Goal: Information Seeking & Learning: Find specific fact

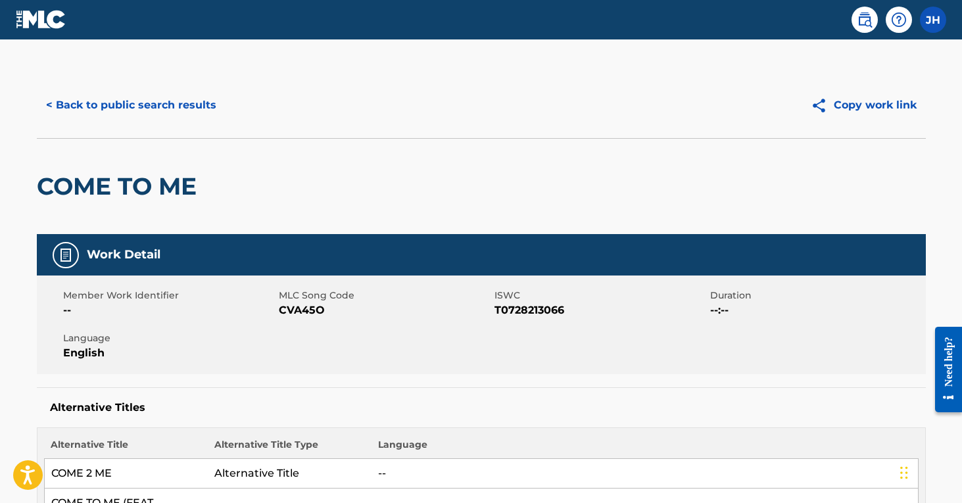
click at [198, 101] on button "< Back to public search results" at bounding box center [131, 105] width 189 height 33
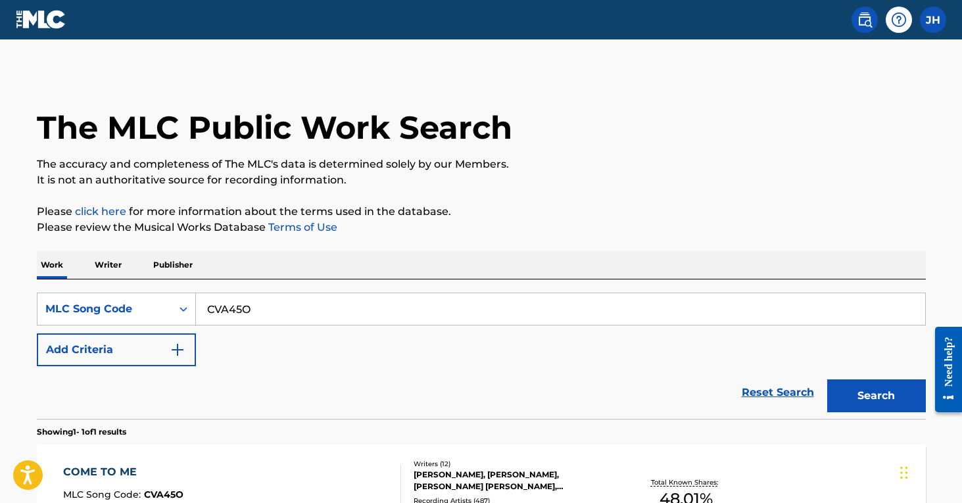
scroll to position [20, 0]
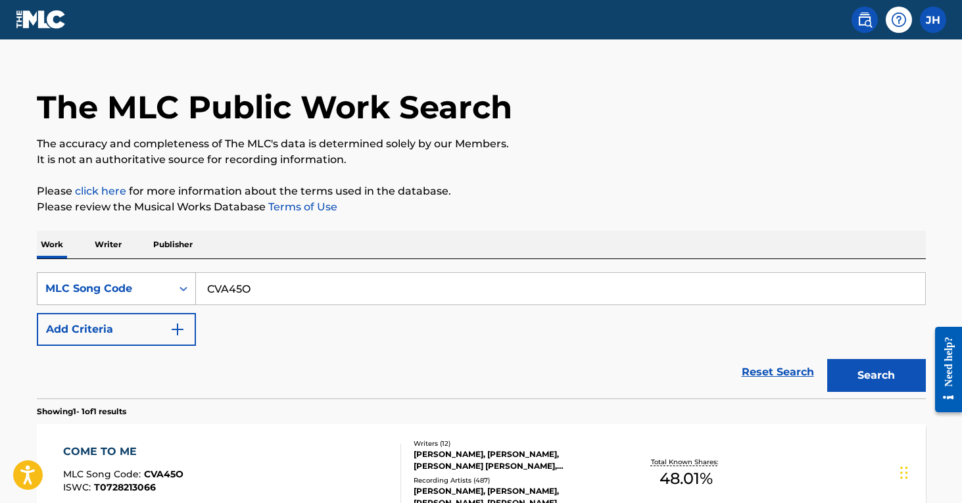
click at [187, 289] on icon "Search Form" at bounding box center [183, 288] width 13 height 13
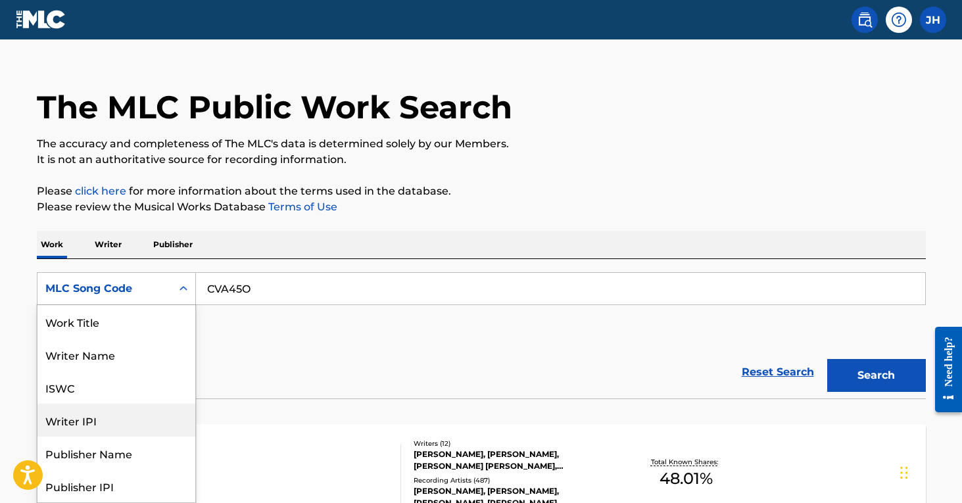
scroll to position [0, 0]
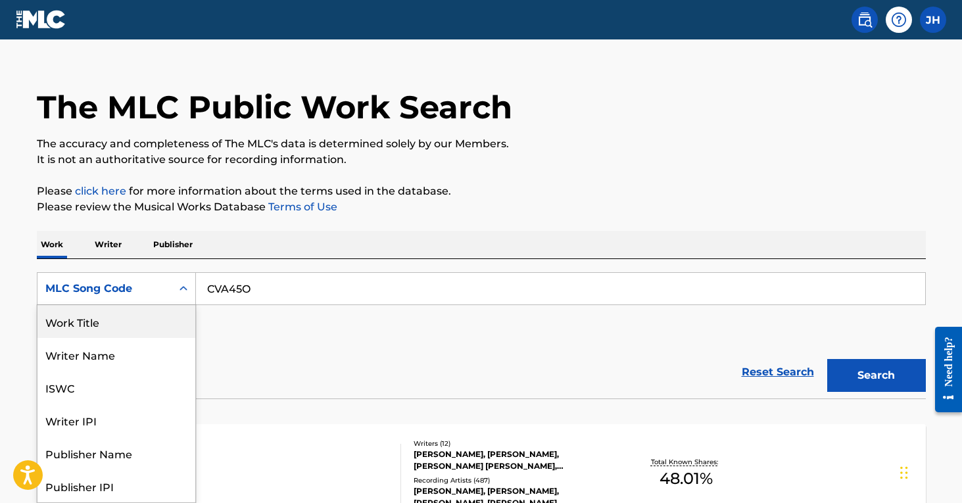
click at [163, 317] on div "Work Title" at bounding box center [116, 321] width 158 height 33
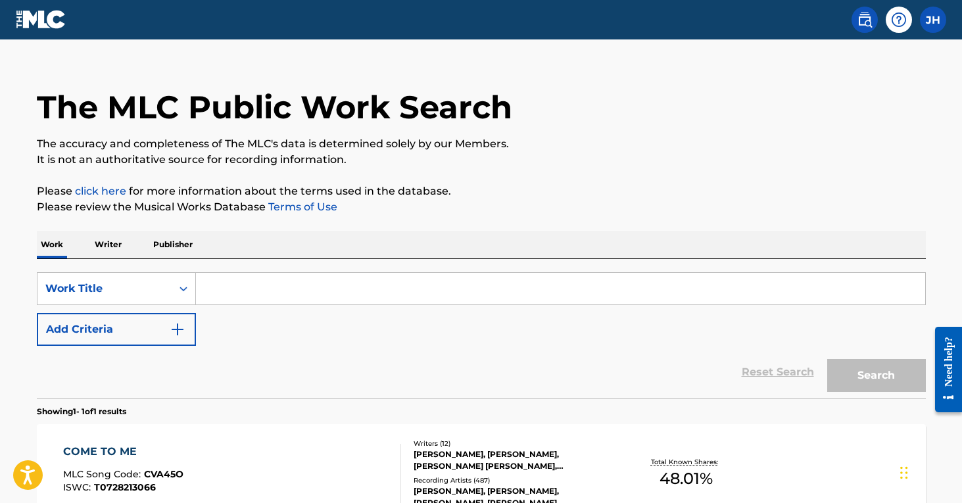
click at [271, 295] on input "Search Form" at bounding box center [560, 289] width 729 height 32
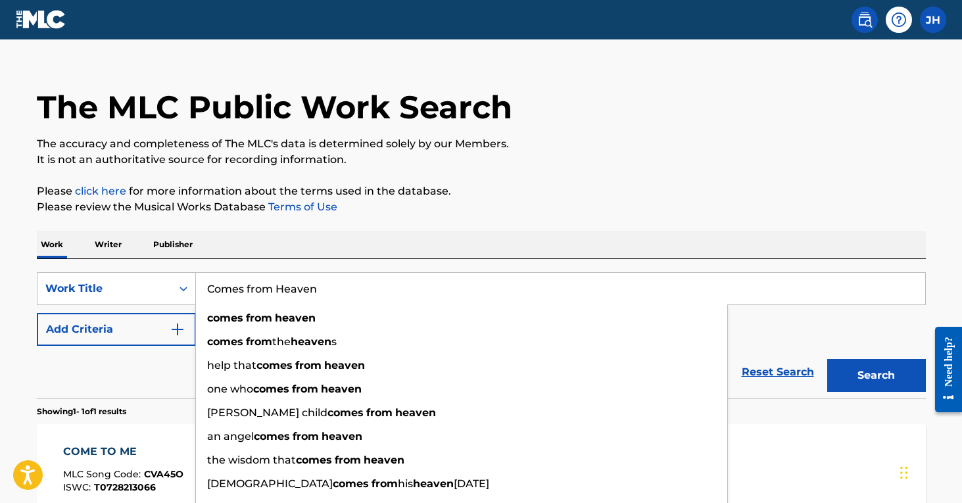
type input "Comes from Heaven"
click at [876, 375] on button "Search" at bounding box center [876, 375] width 99 height 33
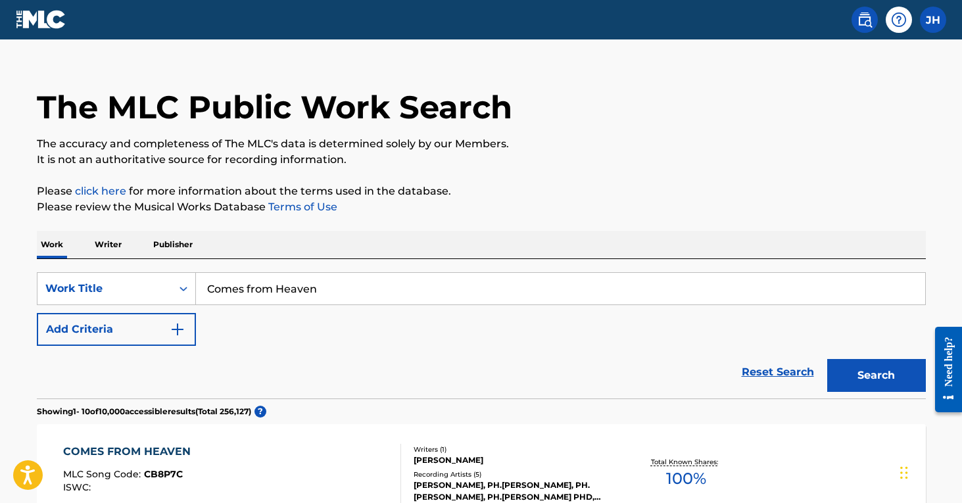
click at [181, 327] on img "Search Form" at bounding box center [178, 330] width 16 height 16
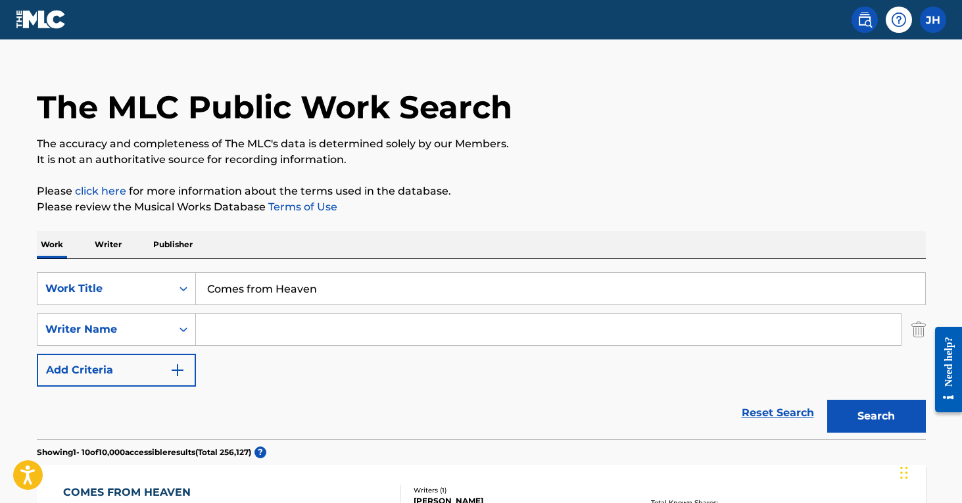
click at [358, 328] on input "Search Form" at bounding box center [548, 330] width 705 height 32
type input "d"
click at [876, 416] on button "Search" at bounding box center [876, 416] width 99 height 33
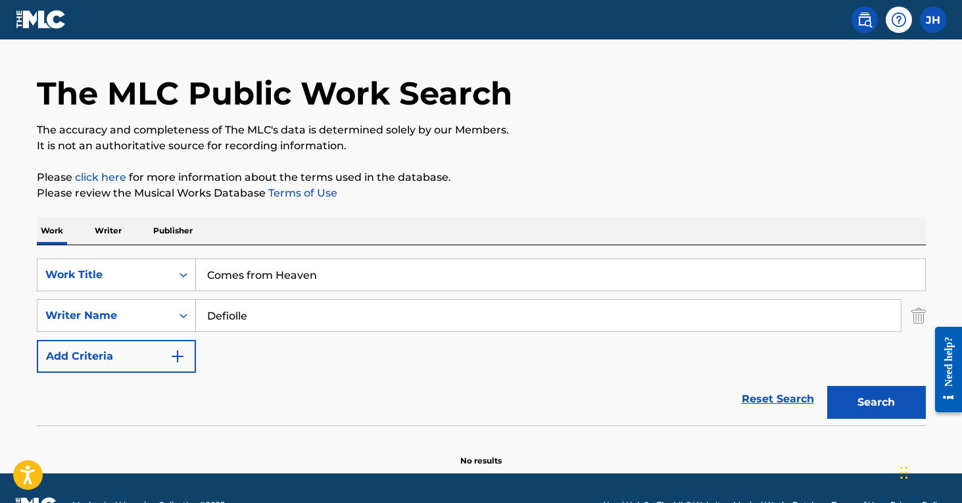
scroll to position [39, 0]
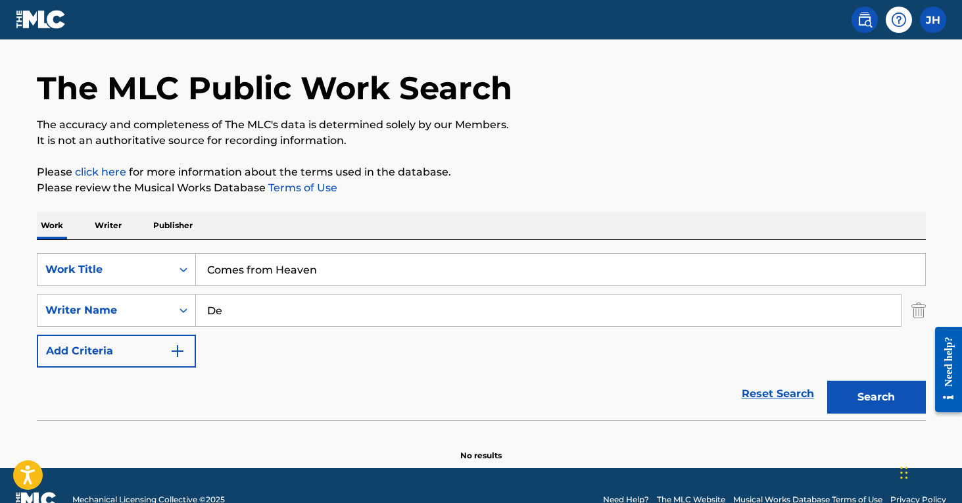
type input "D"
click at [876, 397] on button "Search" at bounding box center [876, 397] width 99 height 33
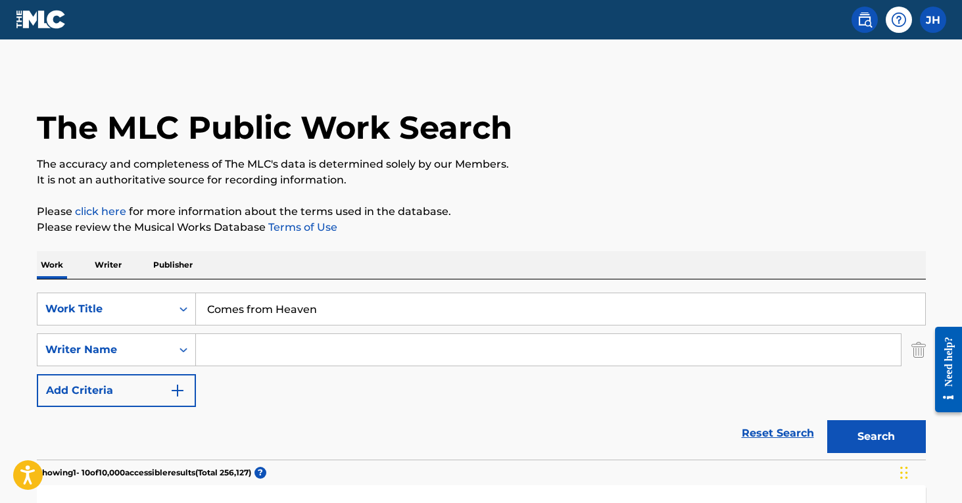
scroll to position [0, 0]
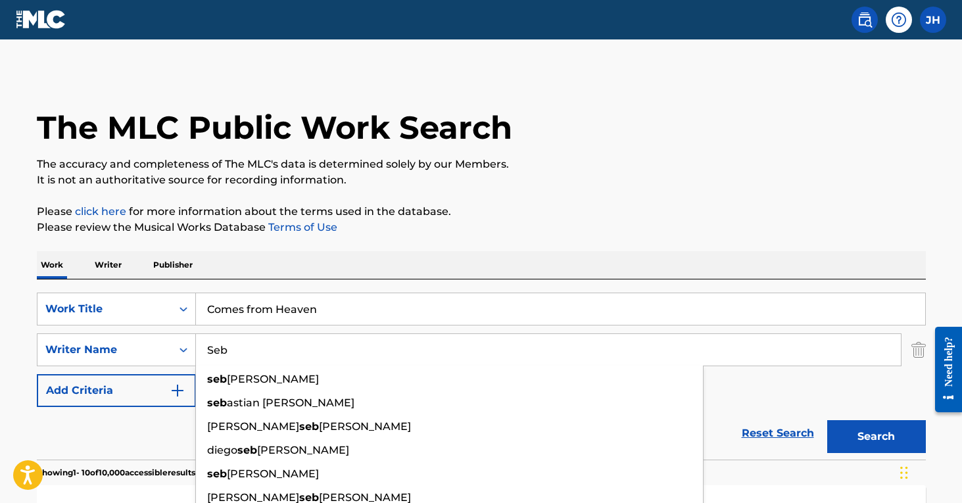
type input "Seb"
click at [876, 437] on button "Search" at bounding box center [876, 436] width 99 height 33
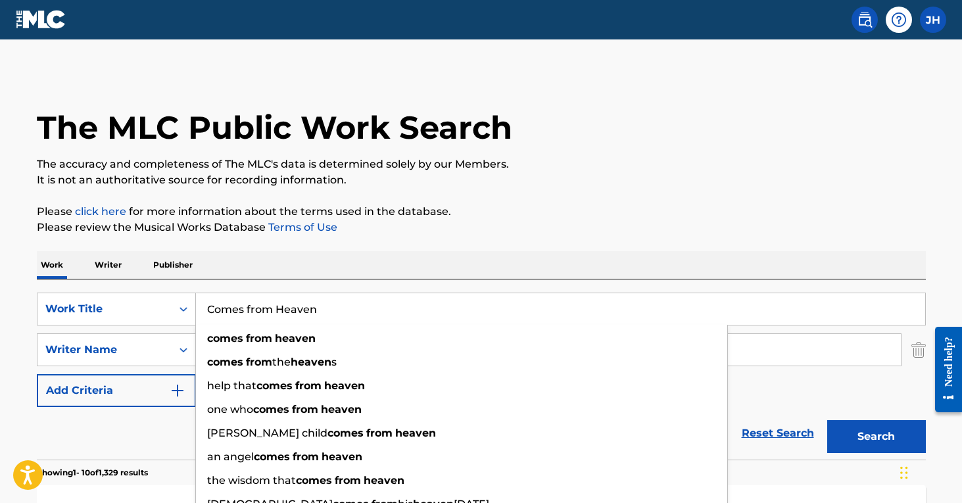
drag, startPoint x: 336, startPoint y: 306, endPoint x: 196, endPoint y: 311, distance: 140.1
click at [196, 311] on input "Comes from Heaven" at bounding box center [560, 309] width 729 height 32
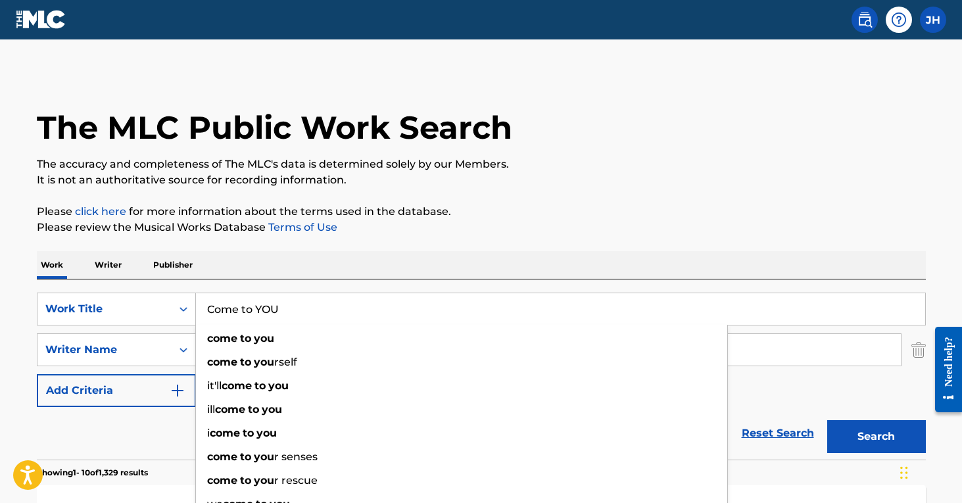
type input "Come to YOU"
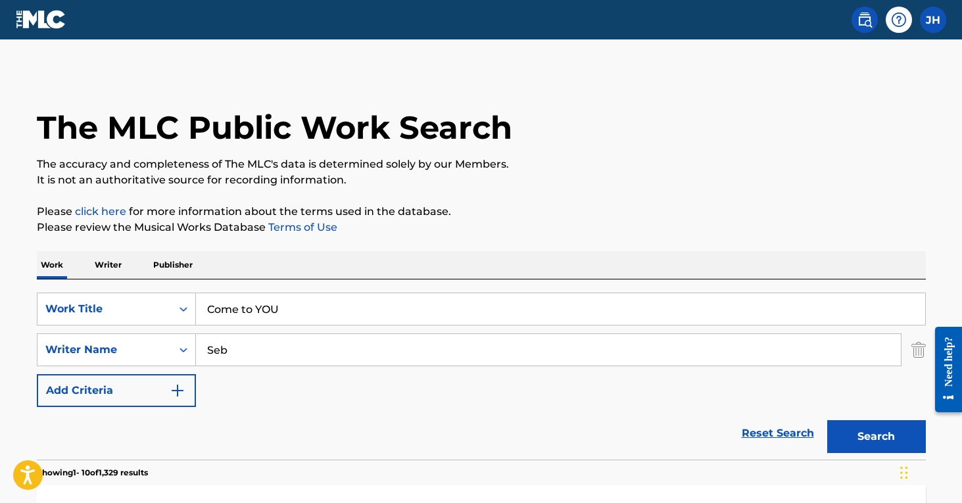
click at [753, 341] on input "Seb" at bounding box center [548, 350] width 705 height 32
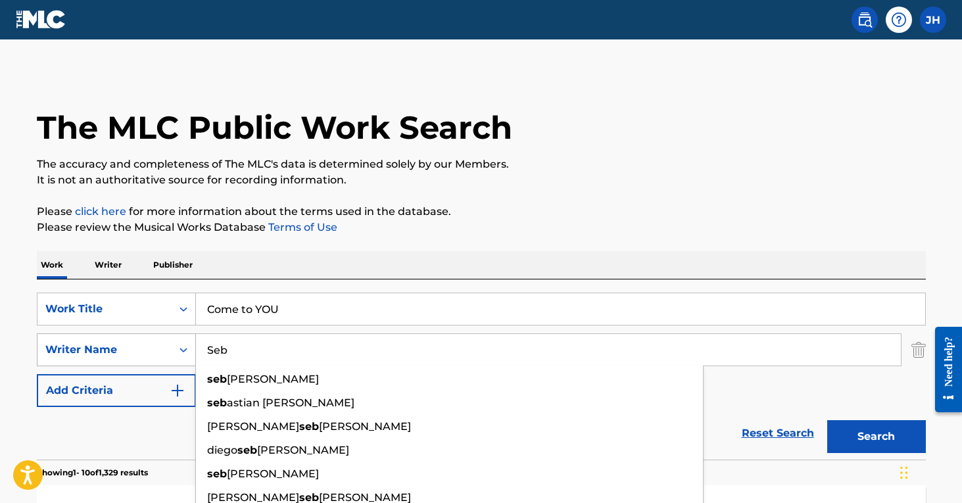
drag, startPoint x: 245, startPoint y: 344, endPoint x: 195, endPoint y: 342, distance: 50.7
click at [195, 342] on div "SearchWithCriteriae40a282a-9c03-45c3-8208-606a402eee5c Writer Name Seb seb asti…" at bounding box center [481, 349] width 889 height 33
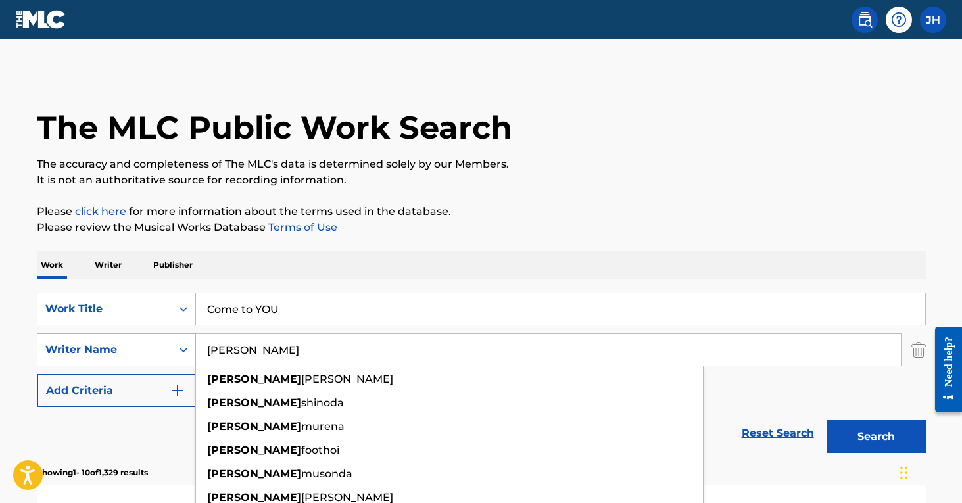
type input "[PERSON_NAME]"
click at [876, 437] on button "Search" at bounding box center [876, 436] width 99 height 33
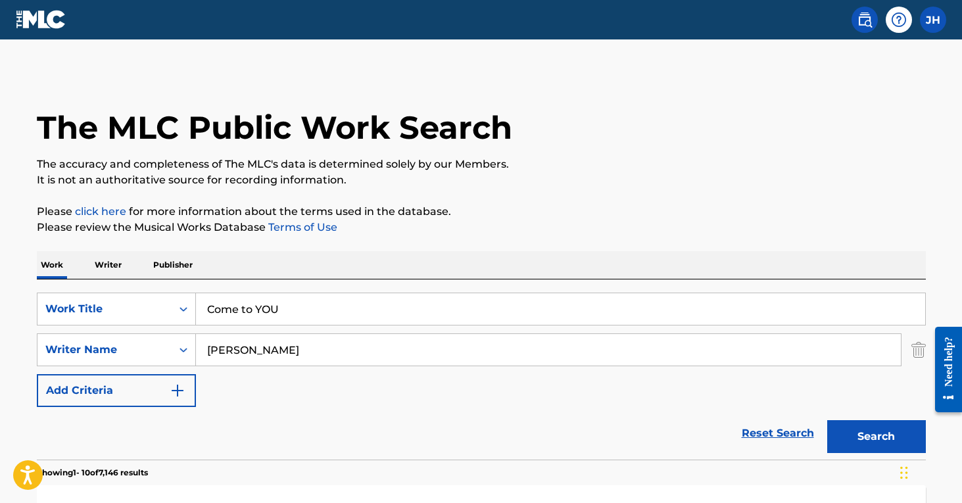
click at [914, 354] on img "Search Form" at bounding box center [918, 349] width 14 height 33
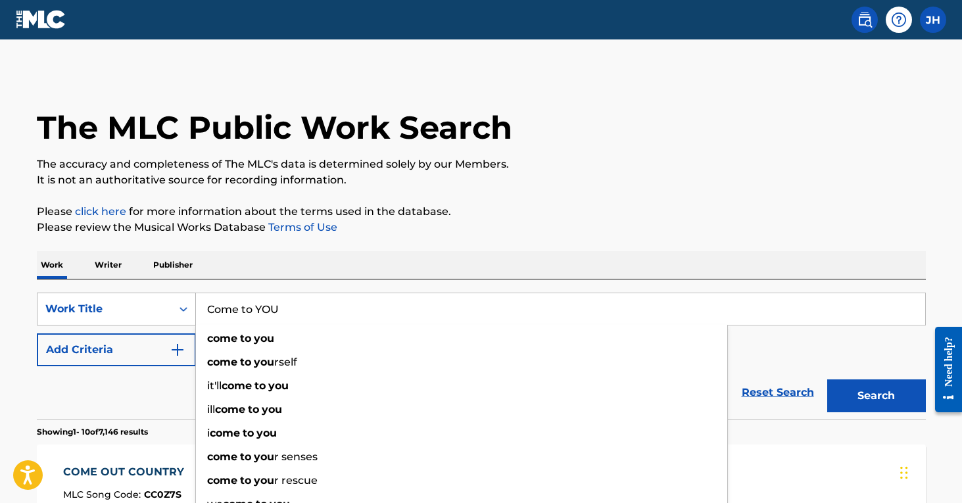
drag, startPoint x: 335, startPoint y: 306, endPoint x: 188, endPoint y: 300, distance: 147.4
click at [188, 300] on div "SearchWithCriteria97db915a-4544-459d-b42e-0a1fe874b003 Work Title Come to YOU c…" at bounding box center [481, 309] width 889 height 33
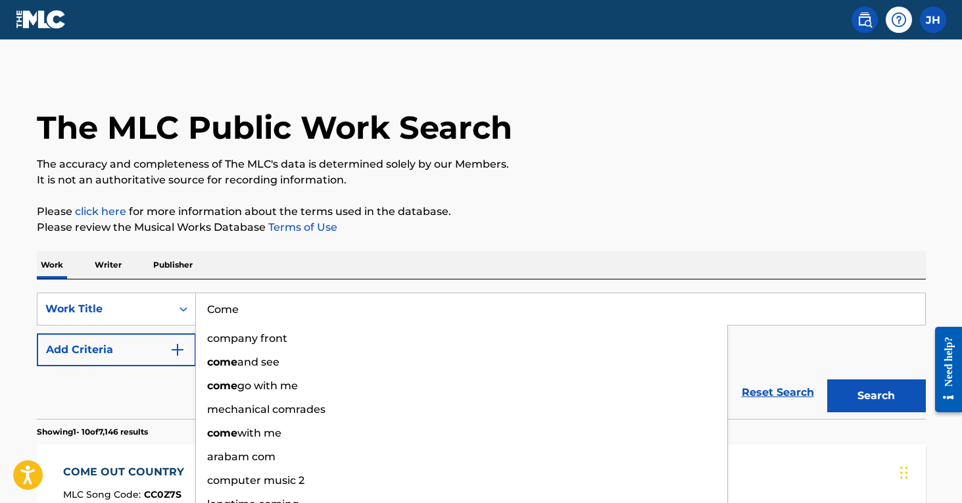
type input "Come"
click at [876, 396] on button "Search" at bounding box center [876, 395] width 99 height 33
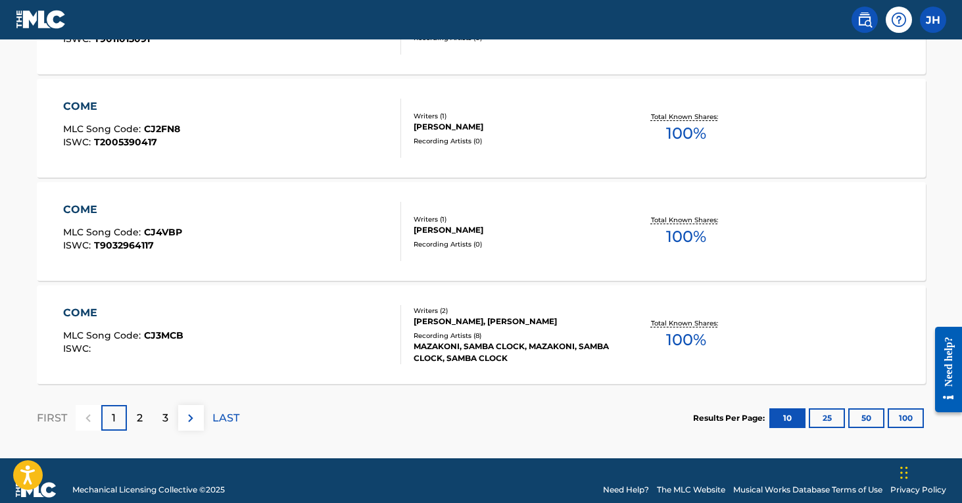
scroll to position [1090, 0]
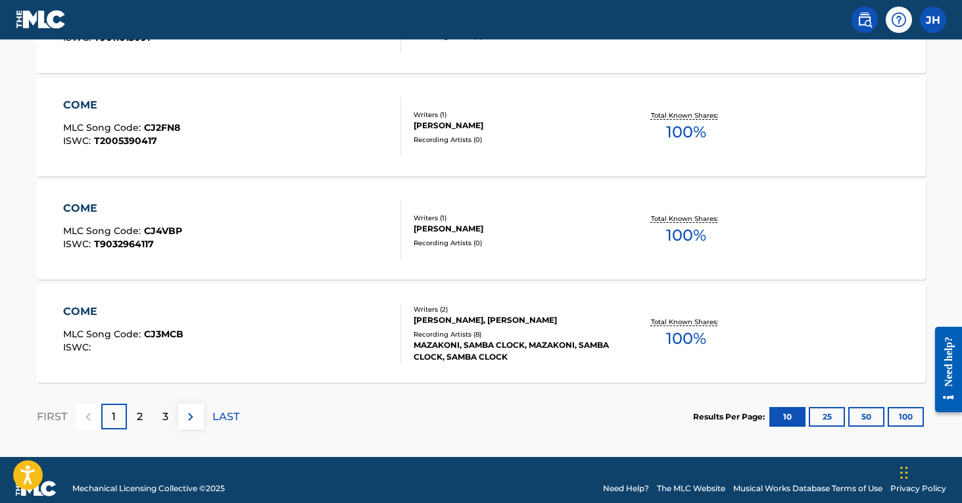
click at [143, 422] on div "2" at bounding box center [140, 417] width 26 height 26
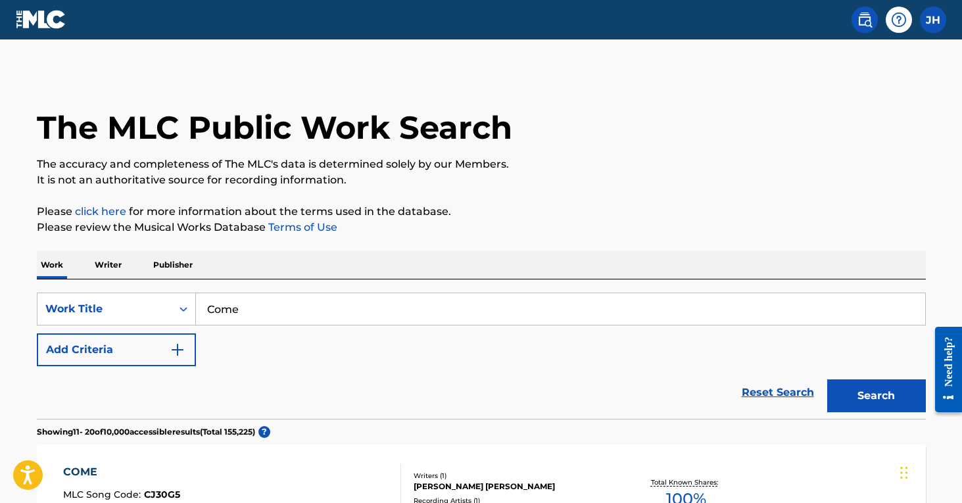
scroll to position [0, 0]
click at [149, 349] on button "Add Criteria" at bounding box center [116, 349] width 159 height 33
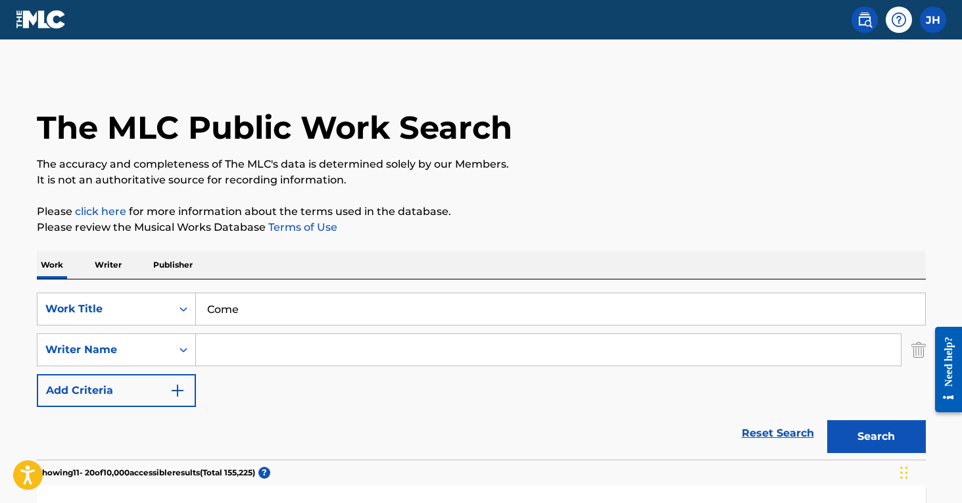
click at [233, 345] on input "Search Form" at bounding box center [548, 350] width 705 height 32
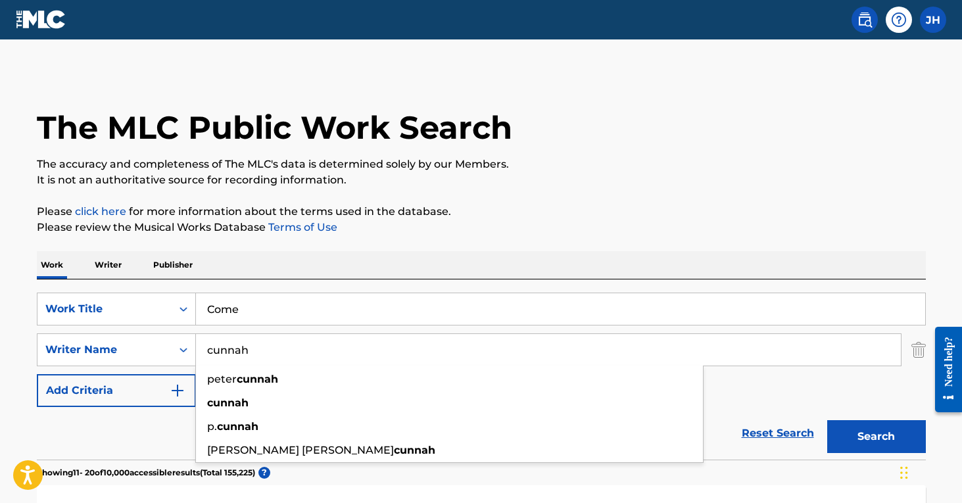
click at [876, 437] on button "Search" at bounding box center [876, 436] width 99 height 33
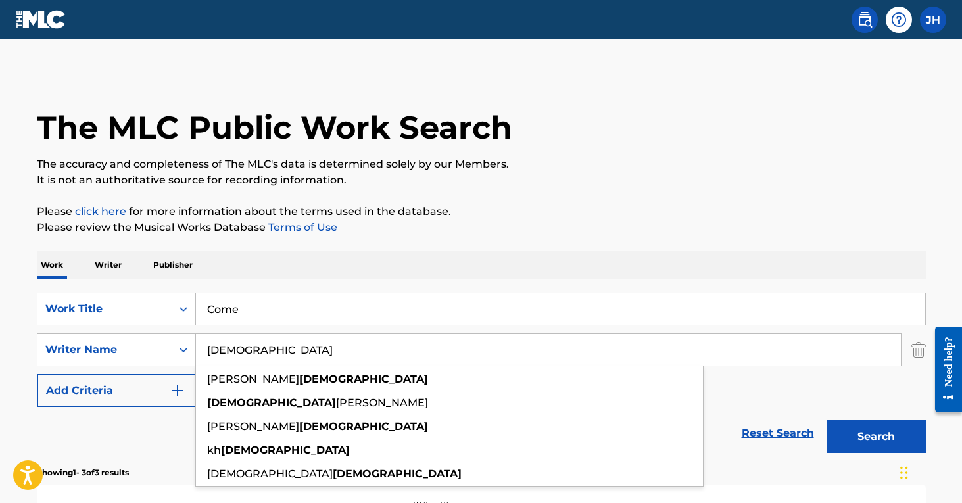
scroll to position [64, 0]
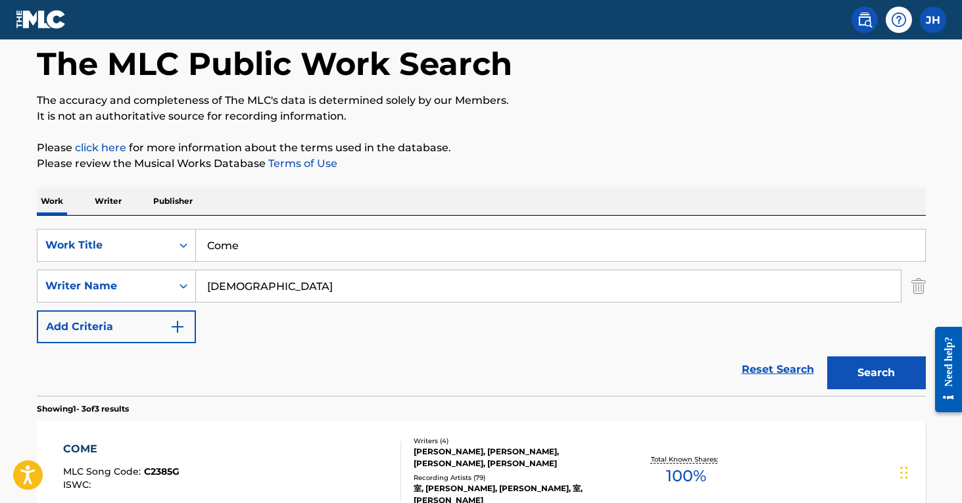
click at [877, 370] on button "Search" at bounding box center [876, 372] width 99 height 33
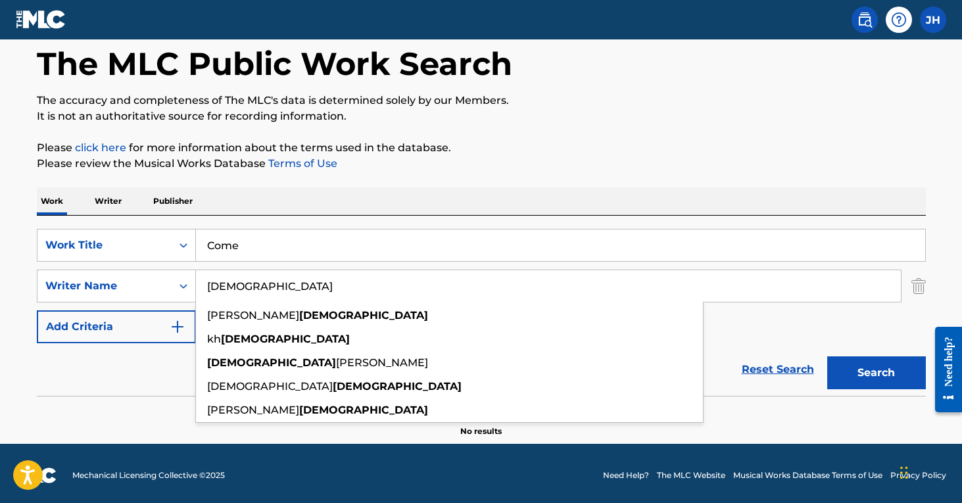
drag, startPoint x: 252, startPoint y: 298, endPoint x: 199, endPoint y: 274, distance: 58.0
click at [199, 274] on input "[DEMOGRAPHIC_DATA]" at bounding box center [548, 286] width 705 height 32
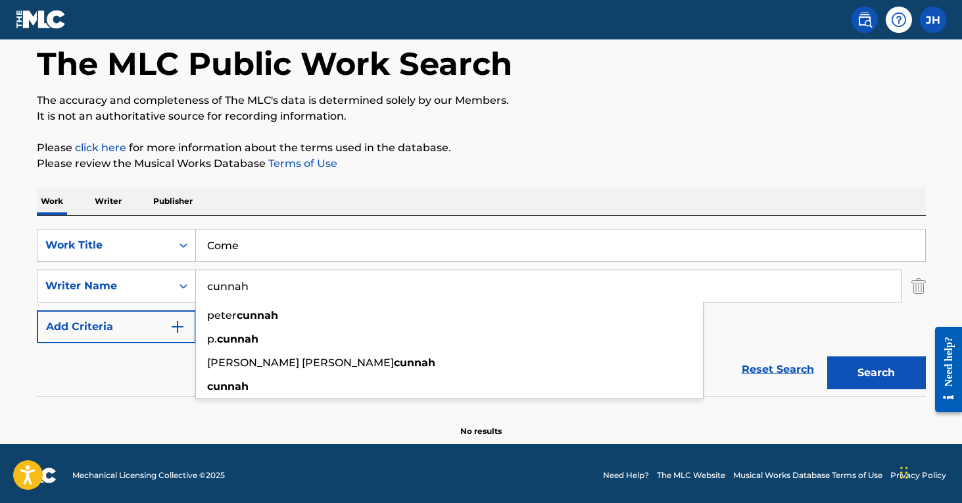
click at [876, 373] on button "Search" at bounding box center [876, 372] width 99 height 33
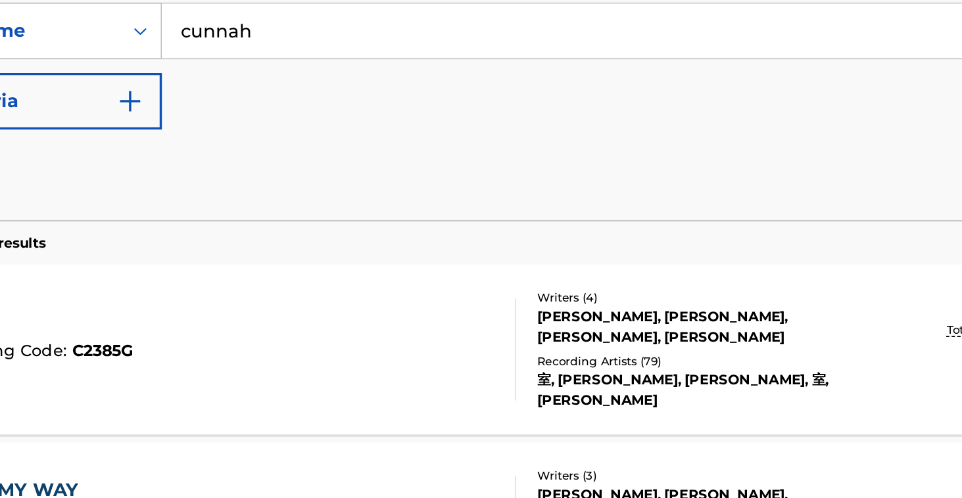
scroll to position [122, 0]
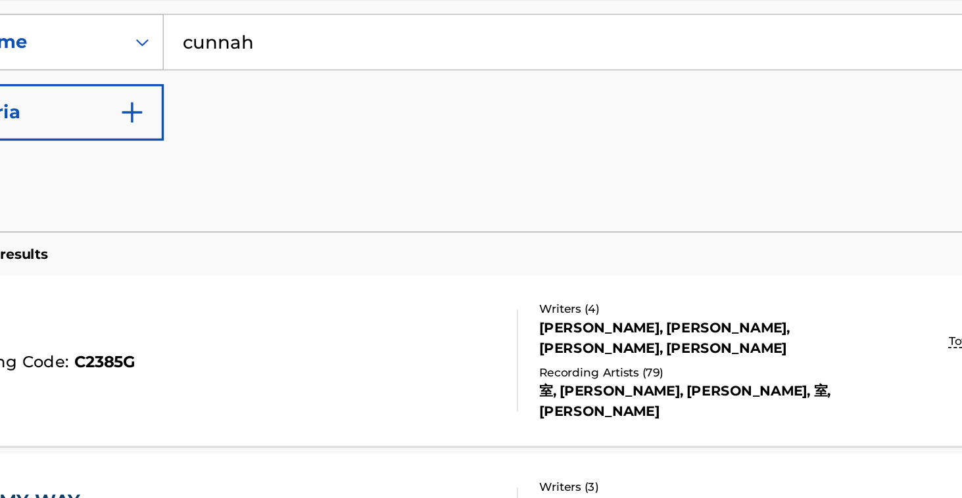
drag, startPoint x: 166, startPoint y: 29, endPoint x: 105, endPoint y: 18, distance: 61.5
click at [196, 212] on input "cunnah" at bounding box center [548, 228] width 705 height 32
type input "Rmaster"
click at [827, 298] on button "Search" at bounding box center [876, 314] width 99 height 33
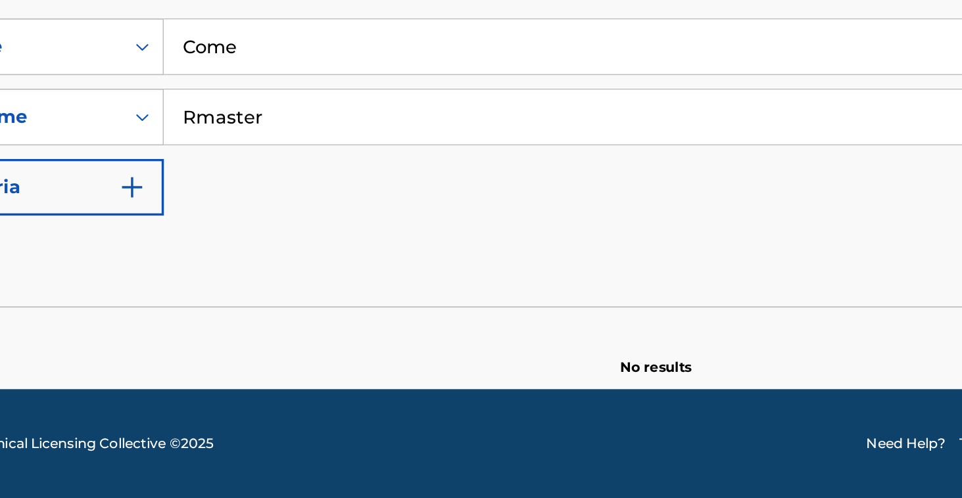
scroll to position [72, 0]
drag, startPoint x: 186, startPoint y: 76, endPoint x: 85, endPoint y: 53, distance: 103.1
click at [85, 261] on div "SearchWithCriteriae40a282a-9c03-45c3-8208-606a402eee5c Writer Name [PERSON_NAME]" at bounding box center [481, 277] width 889 height 33
click at [196, 221] on input "Come" at bounding box center [560, 237] width 729 height 32
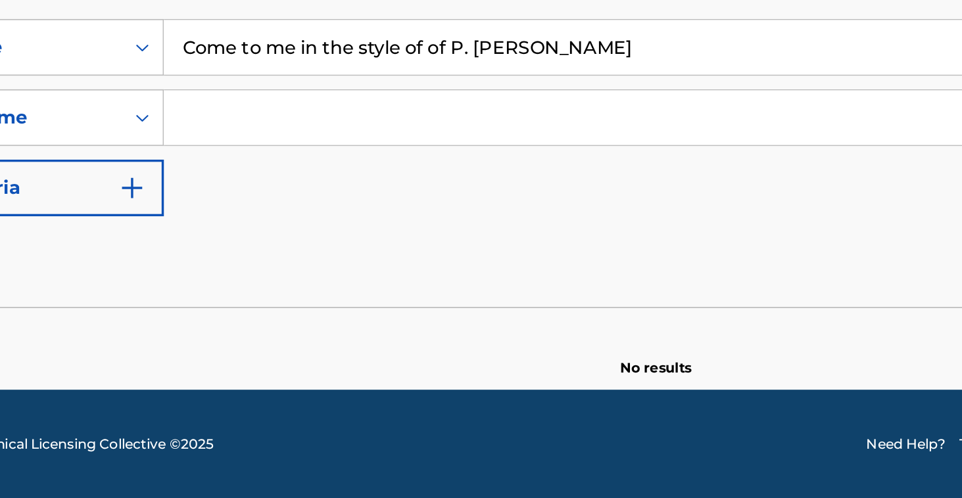
click at [827, 348] on button "Search" at bounding box center [876, 364] width 99 height 33
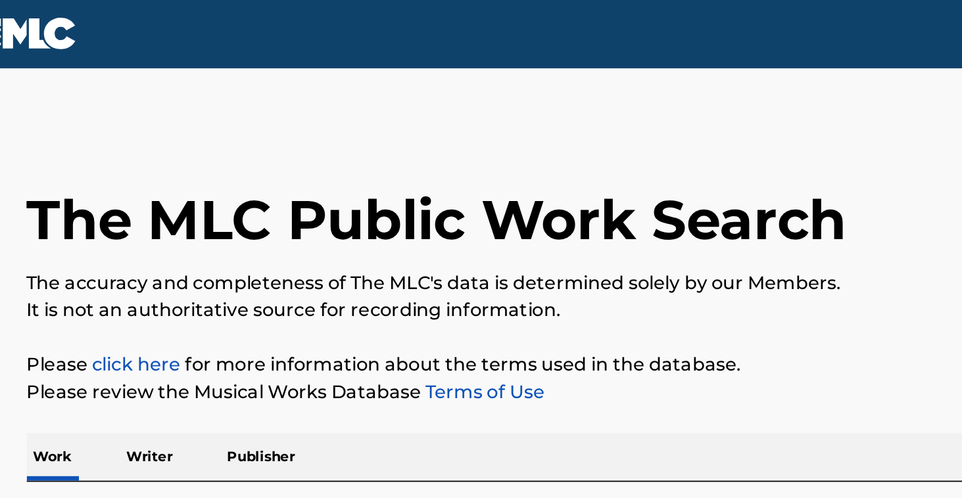
scroll to position [0, 0]
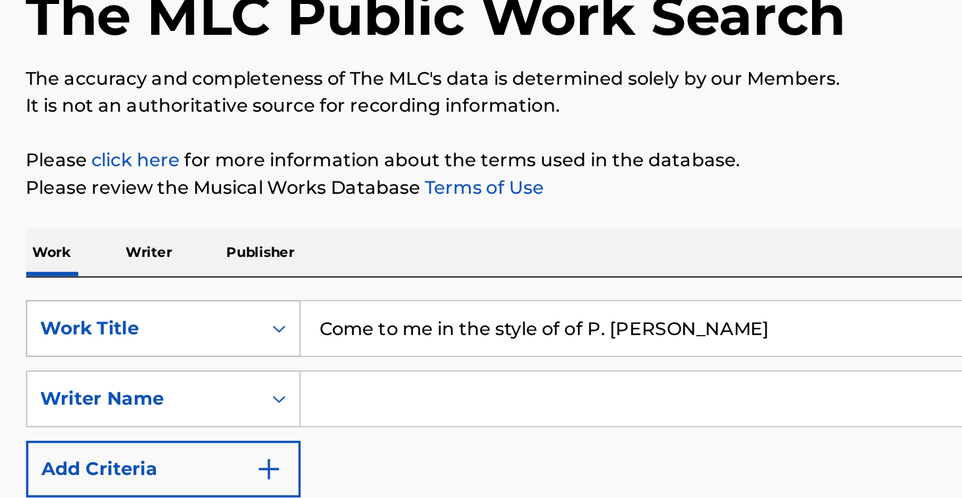
drag, startPoint x: 400, startPoint y: 193, endPoint x: 126, endPoint y: 197, distance: 274.2
click at [126, 293] on div "SearchWithCriteria97db915a-4544-459d-b42e-0a1fe874b003 Work Title Come to me in…" at bounding box center [481, 309] width 889 height 33
drag, startPoint x: 126, startPoint y: 197, endPoint x: 402, endPoint y: 186, distance: 275.7
click at [402, 293] on input "Come to me in the style of of P. [PERSON_NAME]" at bounding box center [560, 309] width 729 height 32
drag, startPoint x: 402, startPoint y: 186, endPoint x: 178, endPoint y: 193, distance: 224.3
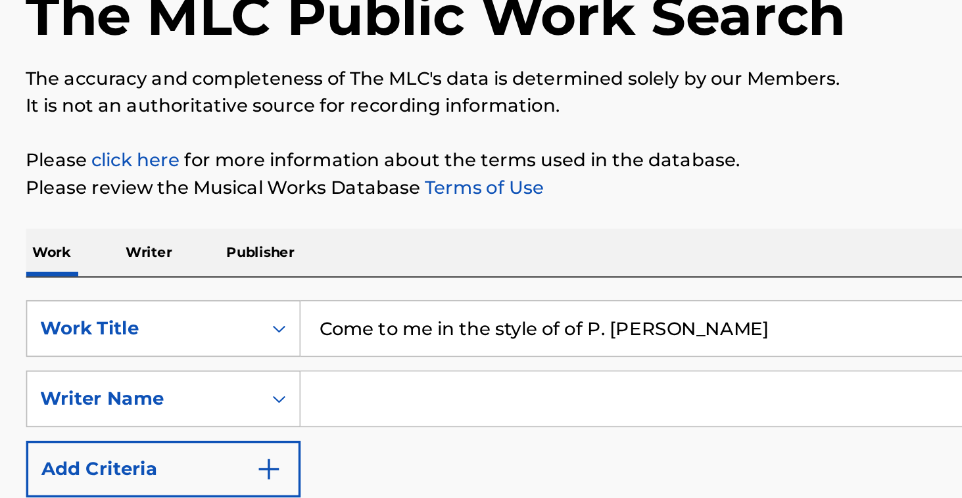
click at [196, 293] on input "Come to me in the style of of P. [PERSON_NAME]" at bounding box center [560, 309] width 729 height 32
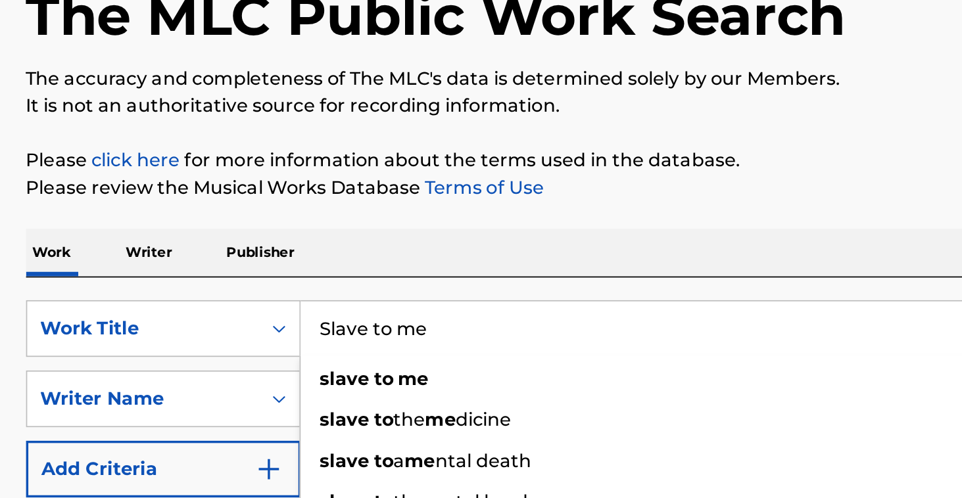
type input "Slave to me"
click at [854, 420] on button "Search" at bounding box center [876, 436] width 99 height 33
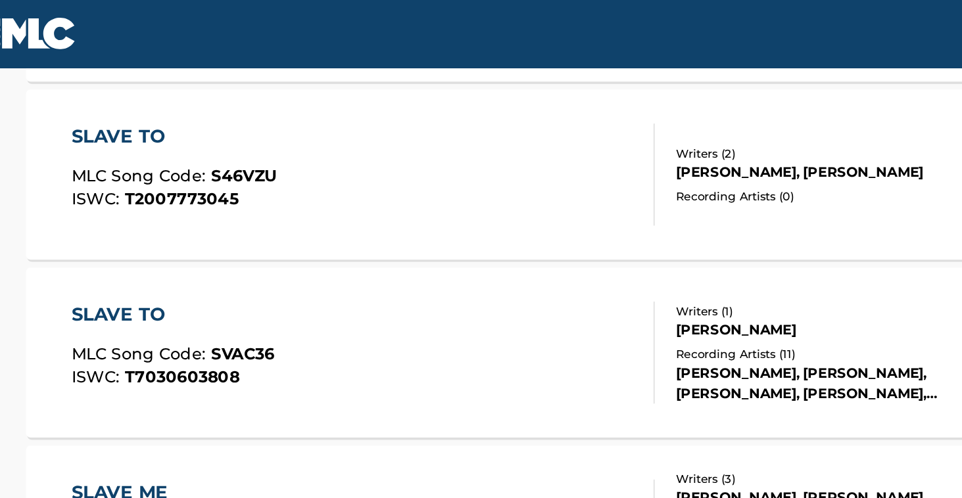
scroll to position [638, 0]
